Goal: Navigation & Orientation: Find specific page/section

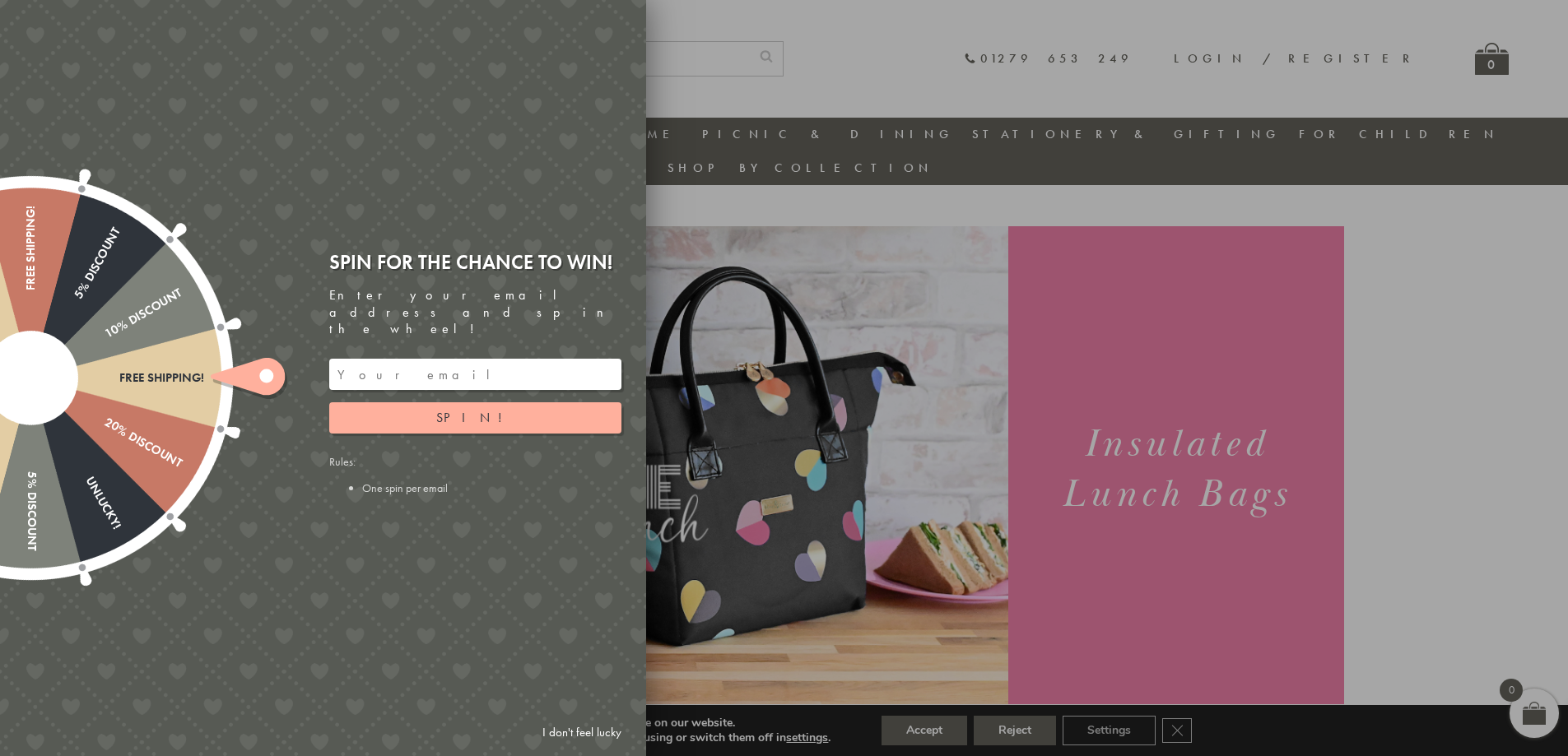
click at [439, 359] on input "email" at bounding box center [475, 374] width 292 height 31
click at [499, 404] on button "Spin!" at bounding box center [475, 417] width 292 height 31
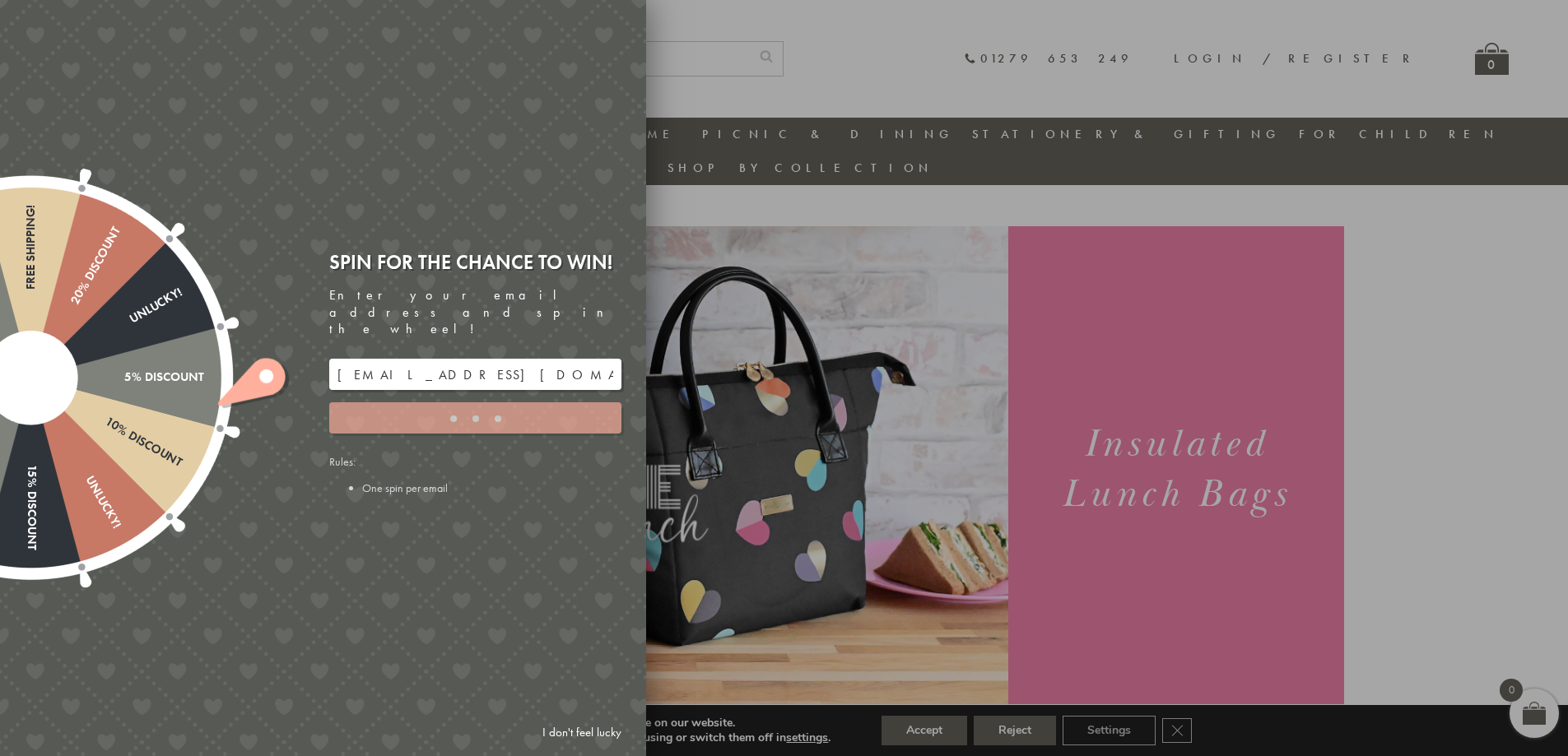
type input "886PH4TT"
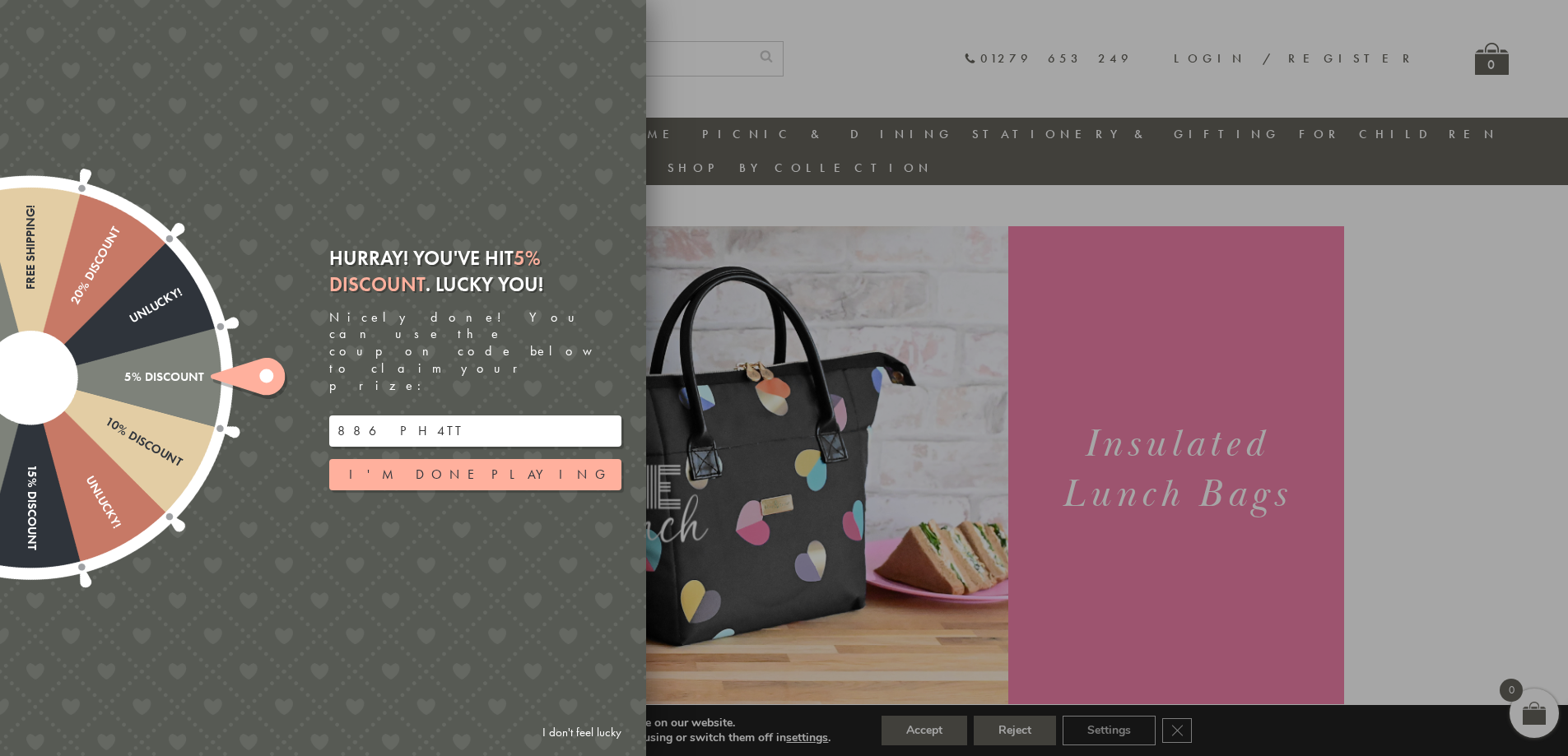
click at [579, 733] on link "I don't feel lucky" at bounding box center [582, 733] width 96 height 30
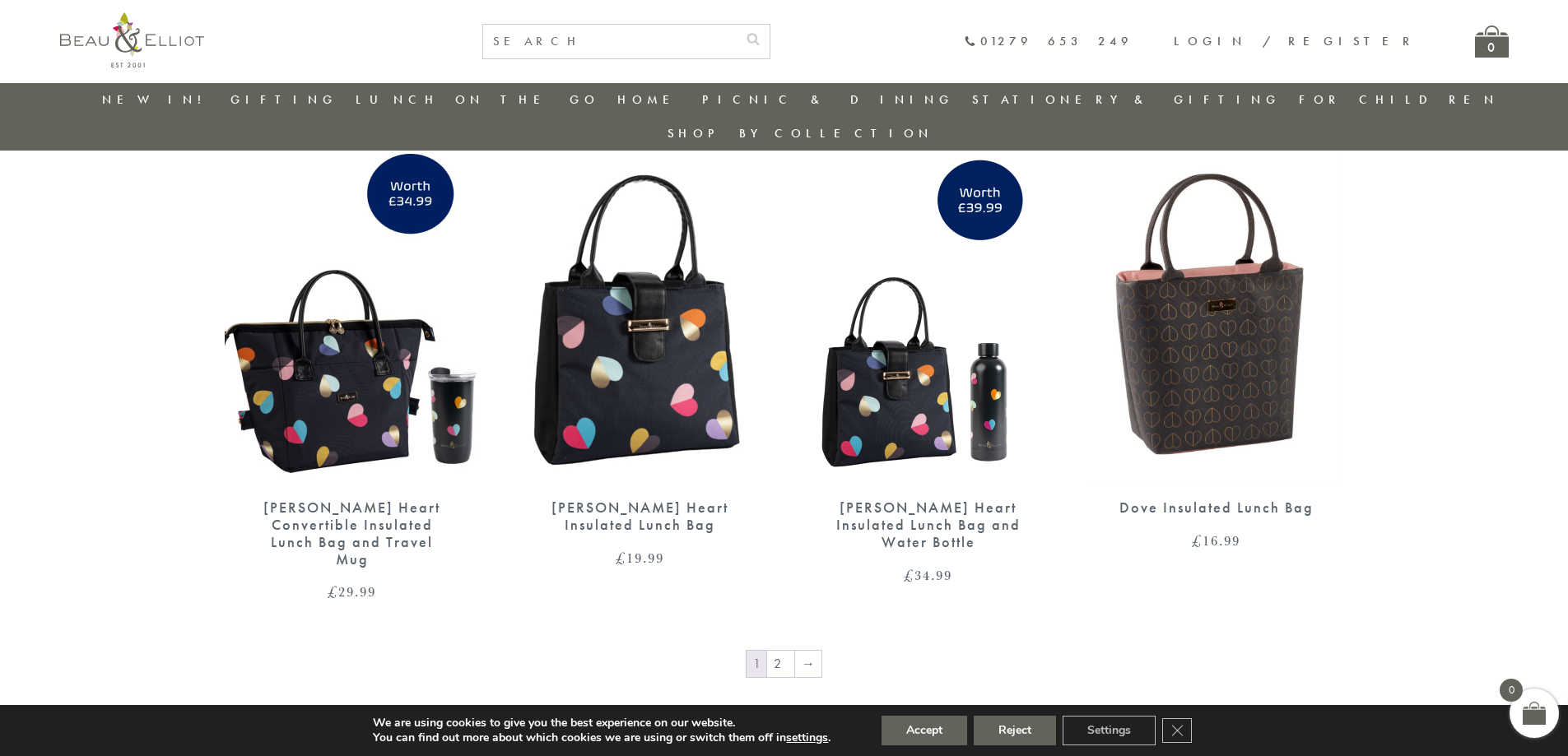
scroll to position [2598, 0]
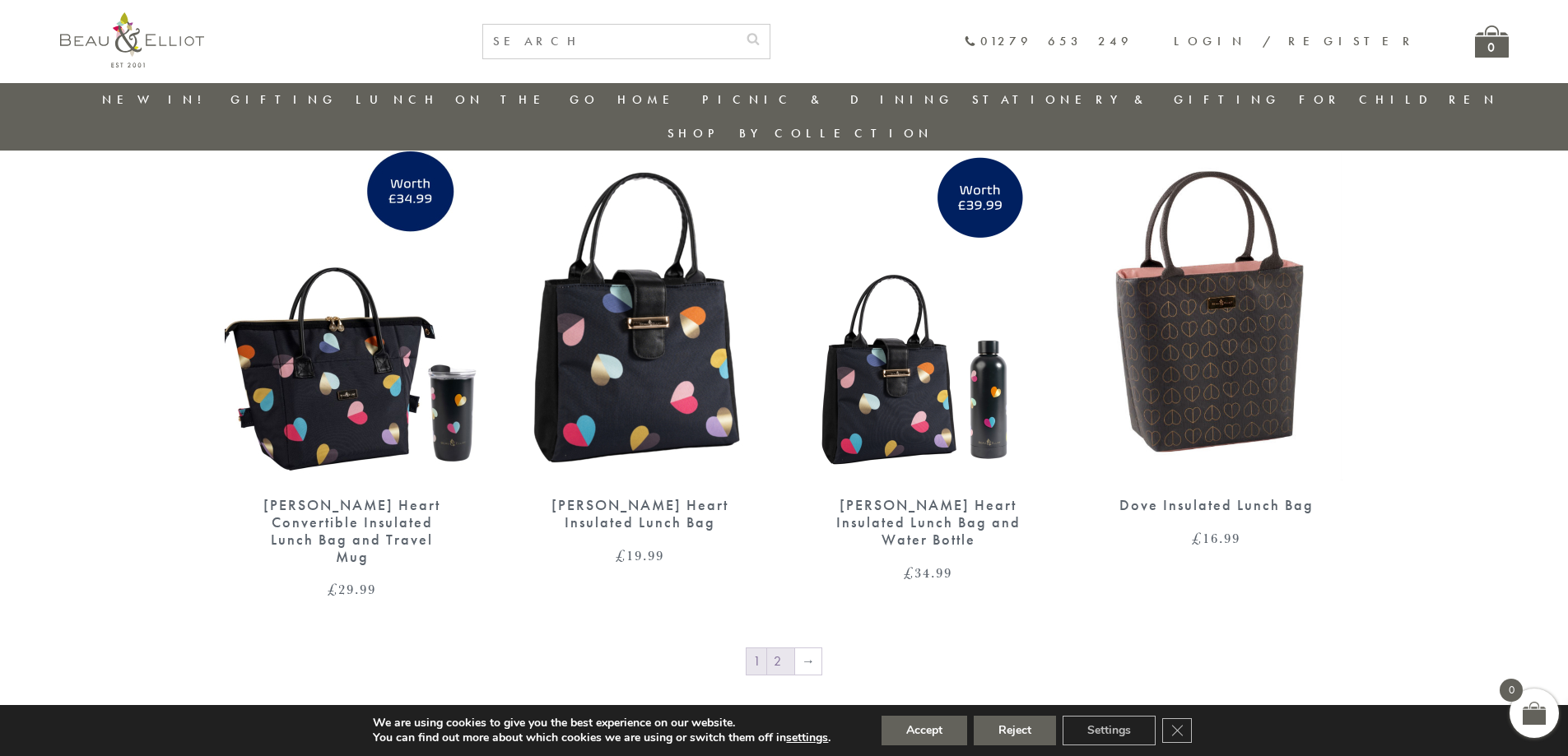
click at [781, 648] on link "2" at bounding box center [780, 661] width 27 height 26
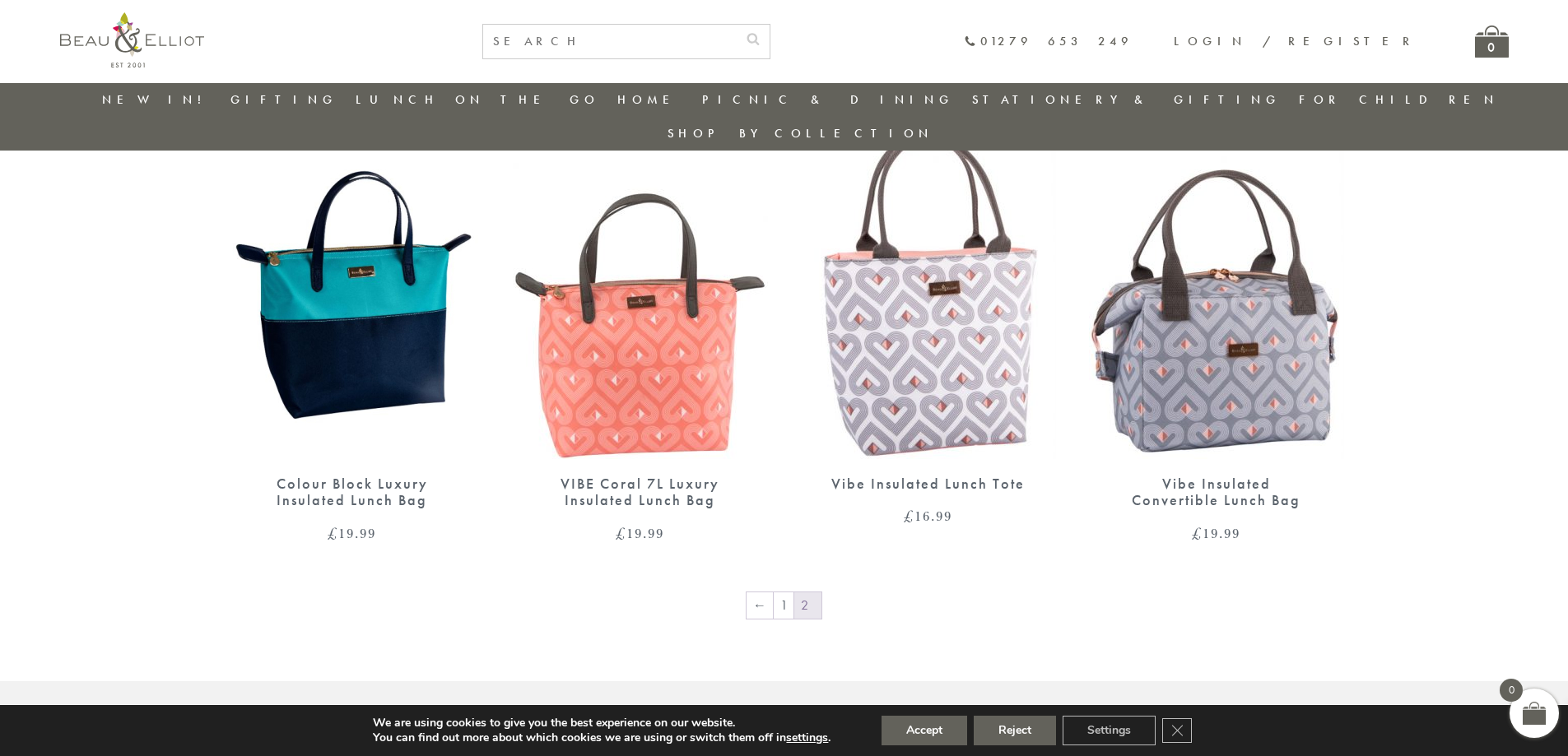
scroll to position [1364, 0]
